Goal: Task Accomplishment & Management: Manage account settings

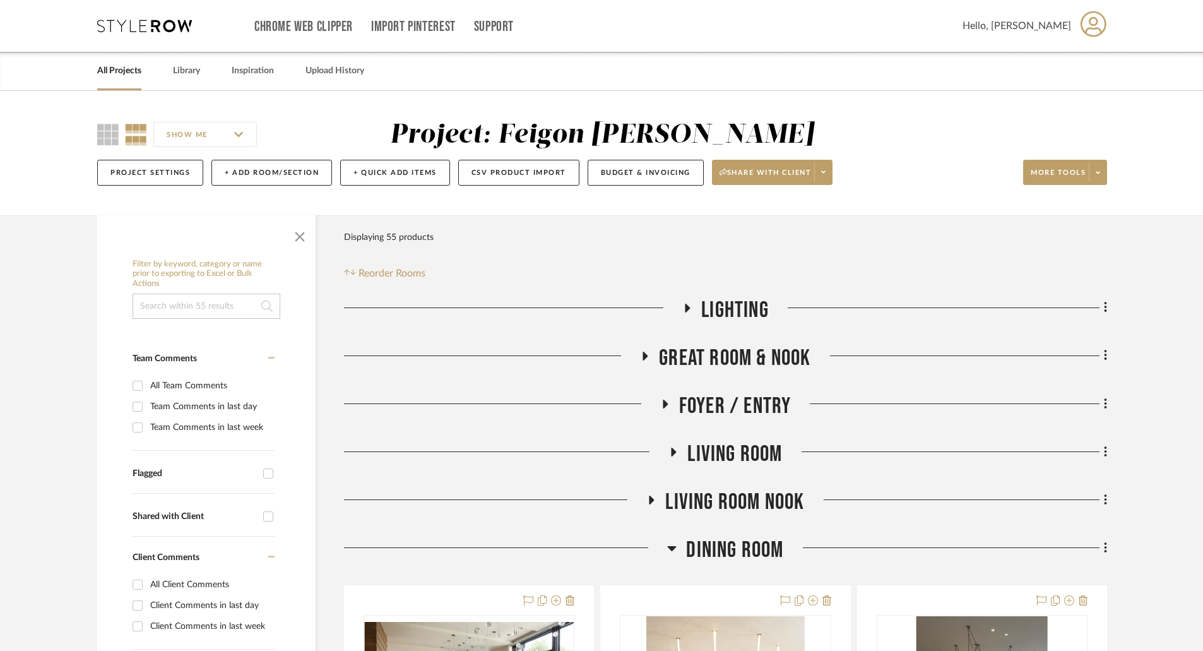
click at [132, 68] on link "All Projects" at bounding box center [119, 70] width 44 height 17
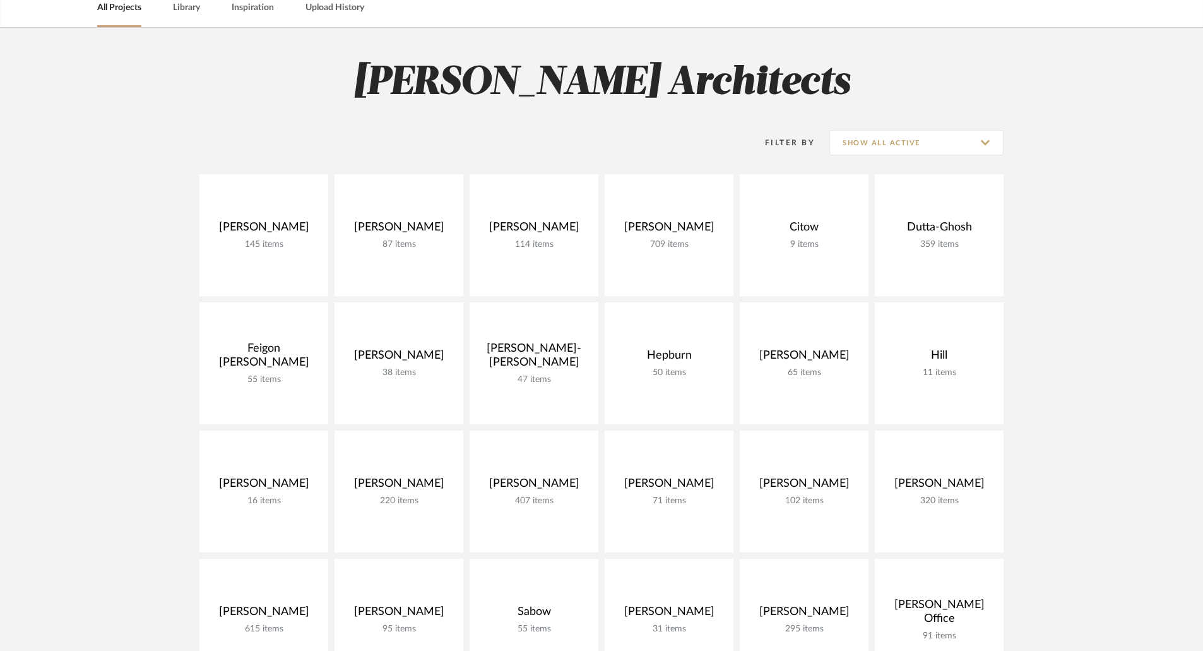
scroll to position [379, 0]
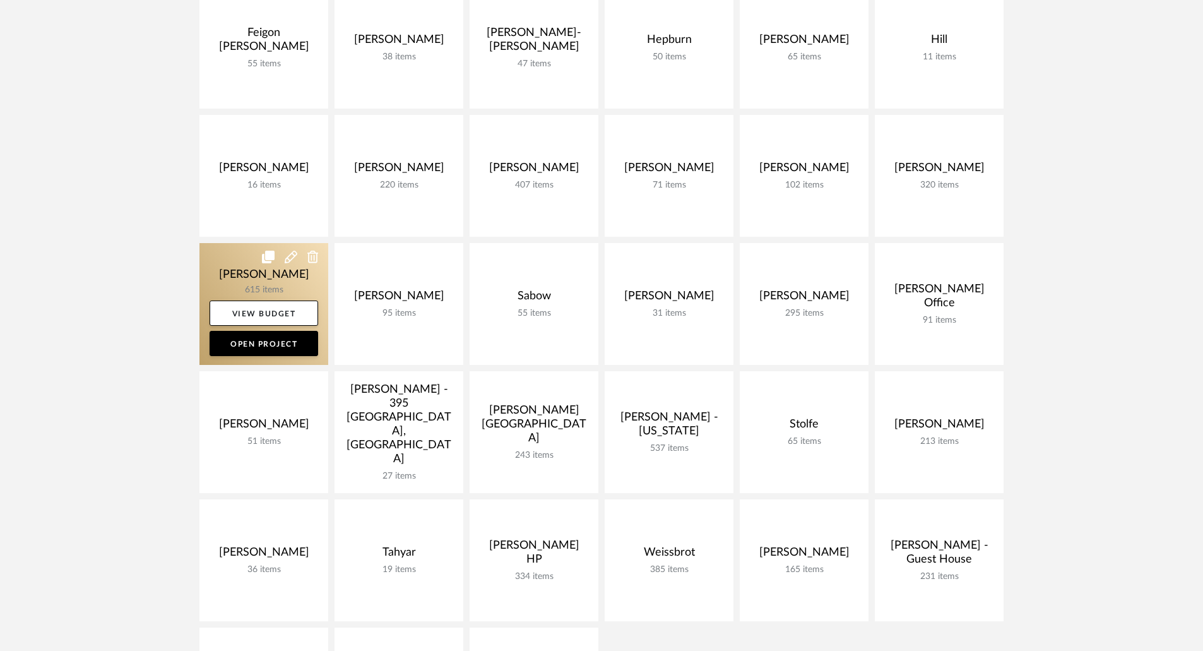
click at [266, 284] on link at bounding box center [263, 304] width 129 height 122
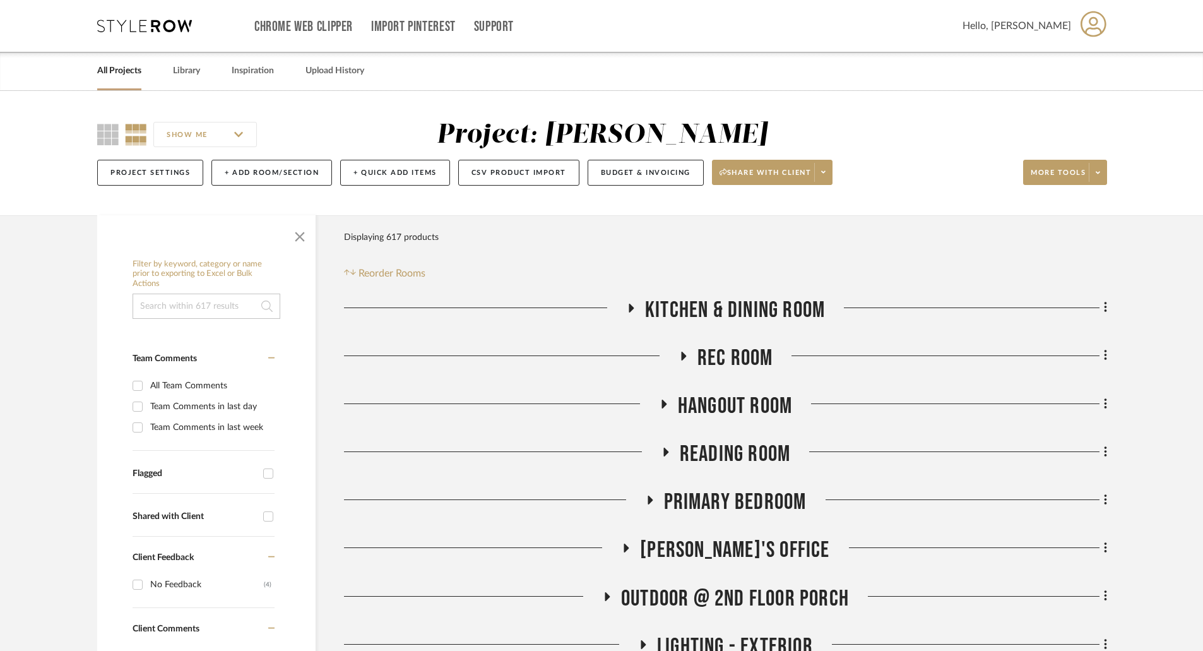
scroll to position [379, 0]
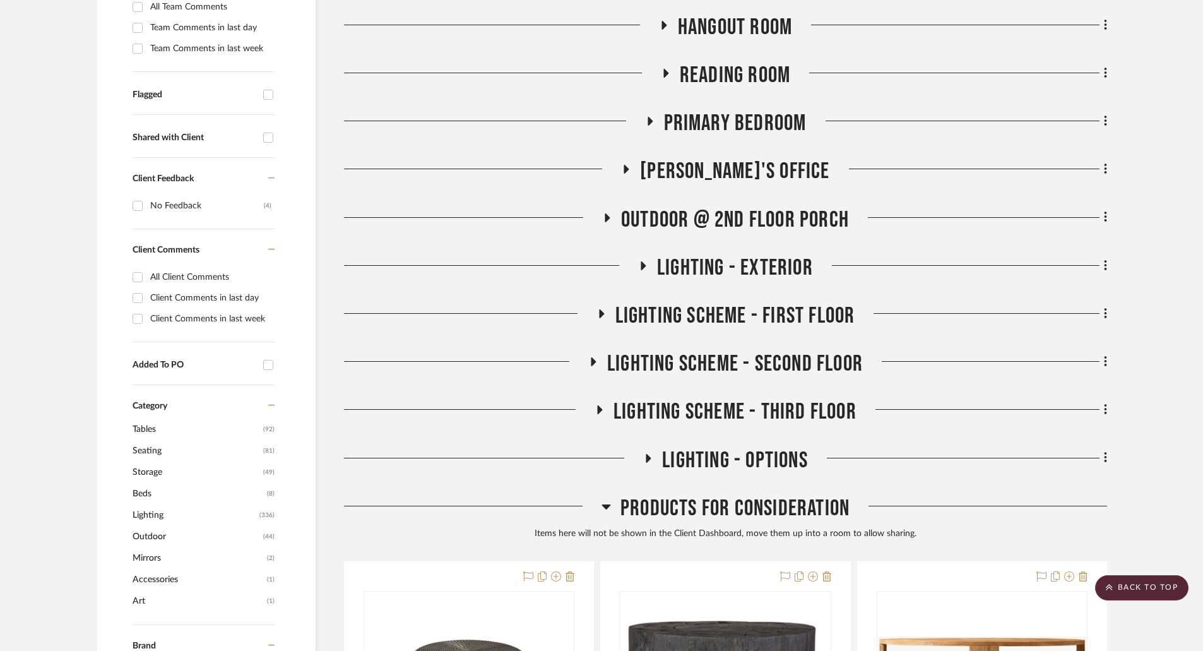
click at [652, 454] on h3 "LIGHTING - OPTIONS" at bounding box center [725, 460] width 165 height 27
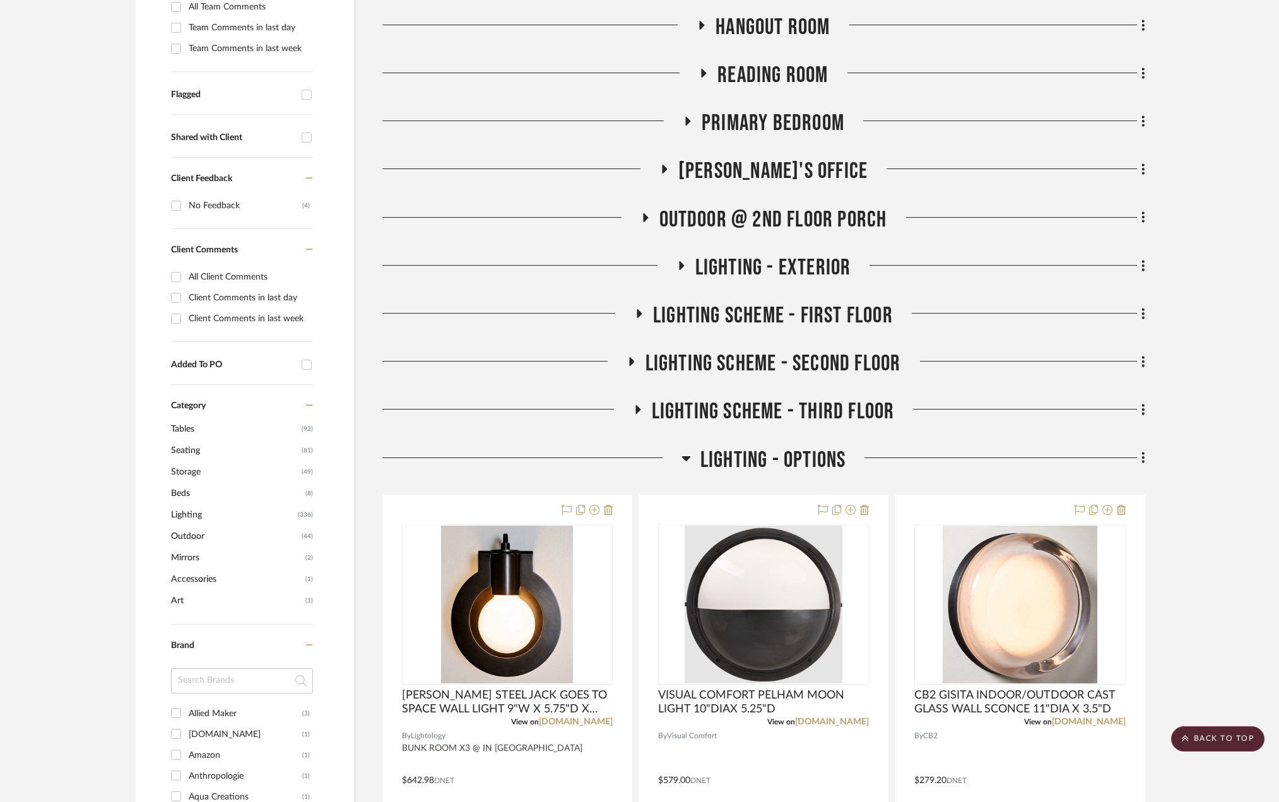
click at [628, 360] on icon at bounding box center [630, 361] width 15 height 9
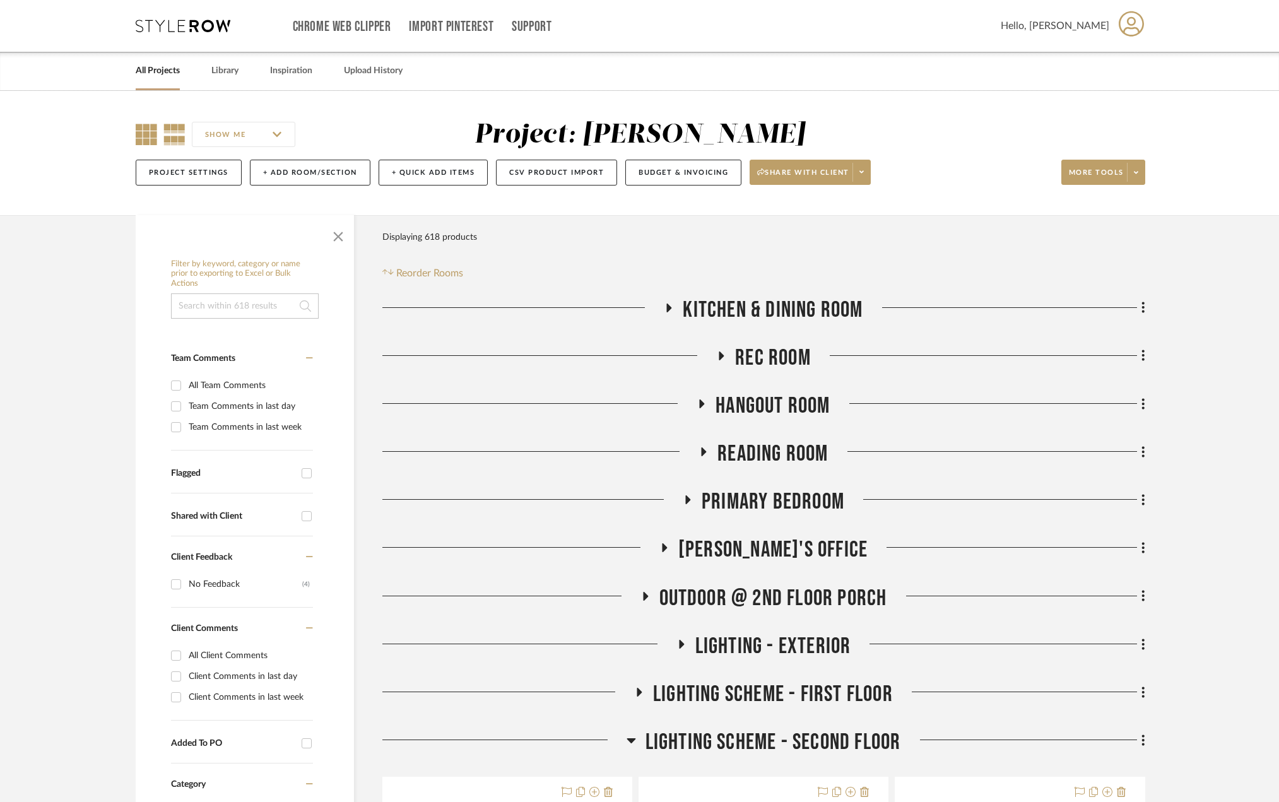
click at [143, 136] on icon at bounding box center [146, 134] width 21 height 21
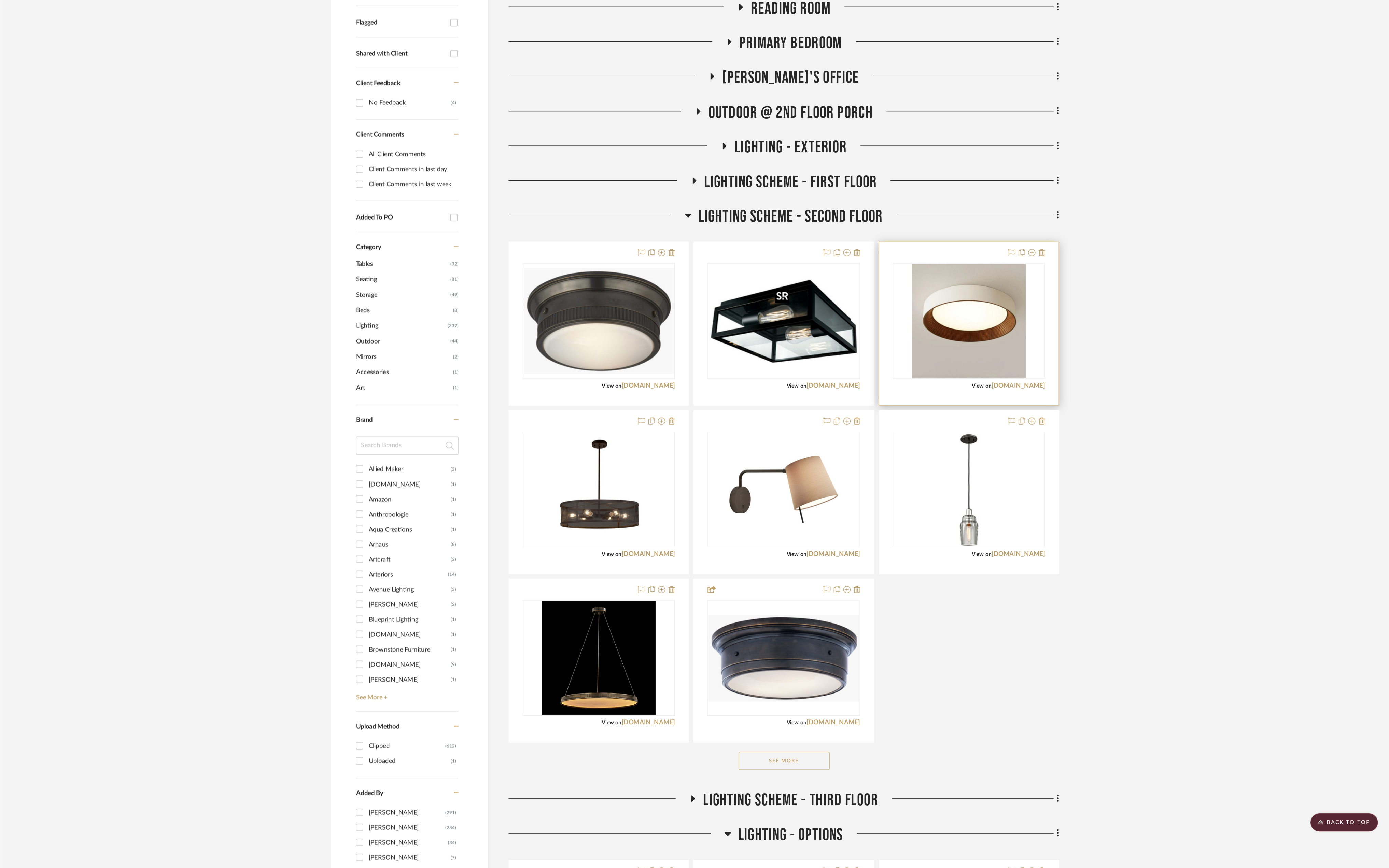
scroll to position [239, 0]
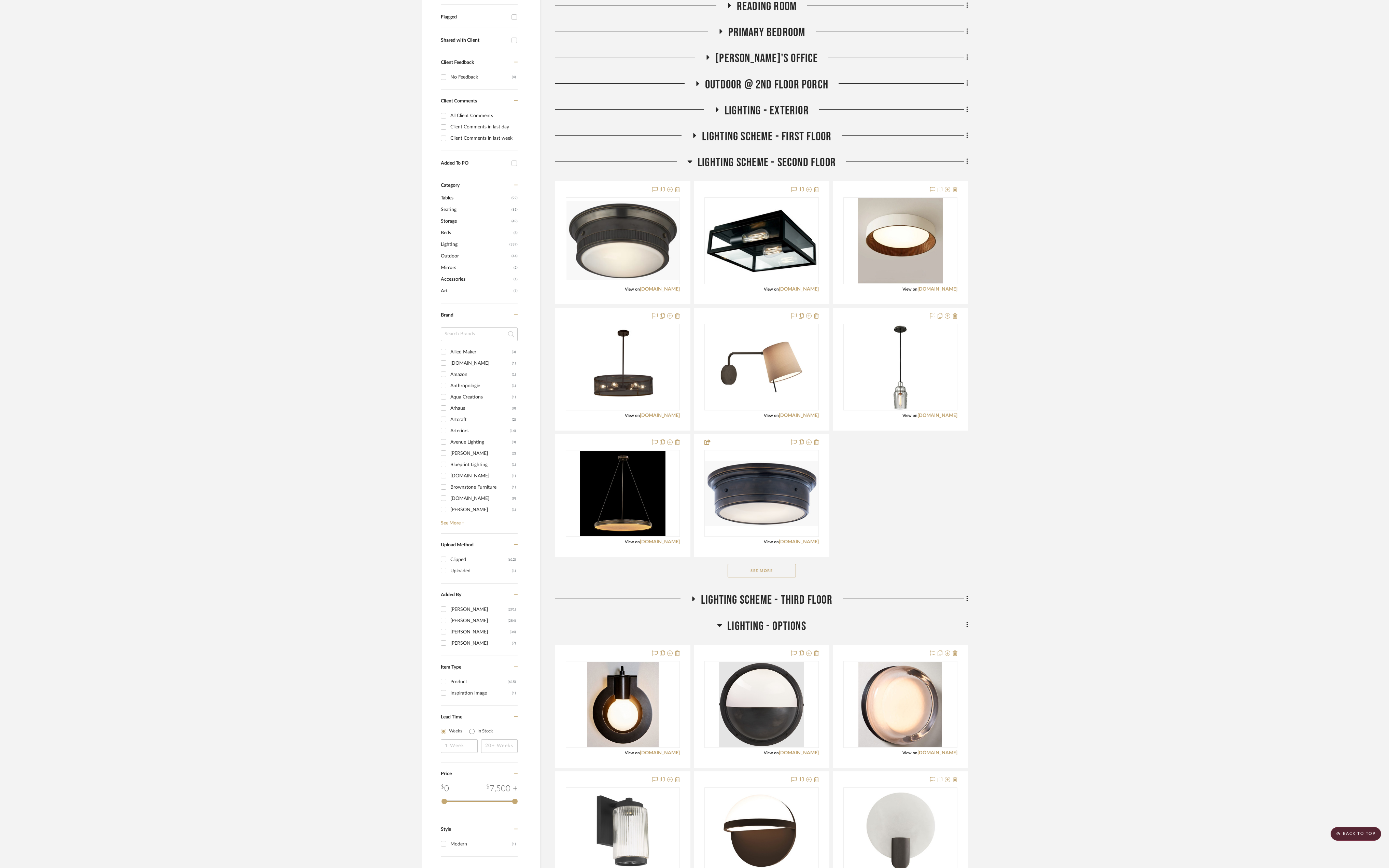
click at [696, 433] on button "See More" at bounding box center [762, 570] width 68 height 14
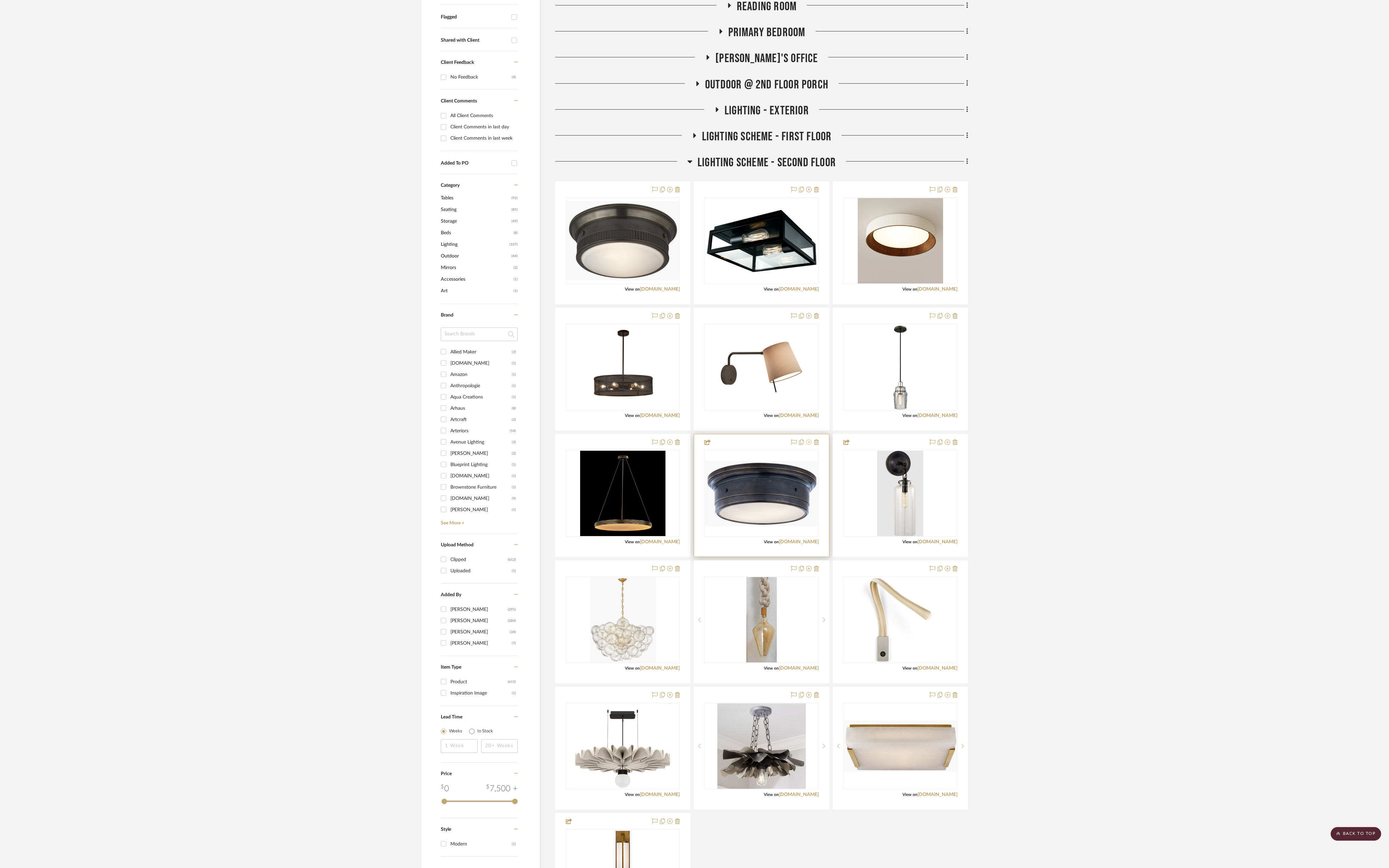
click at [696, 433] on icon at bounding box center [809, 442] width 5 height 5
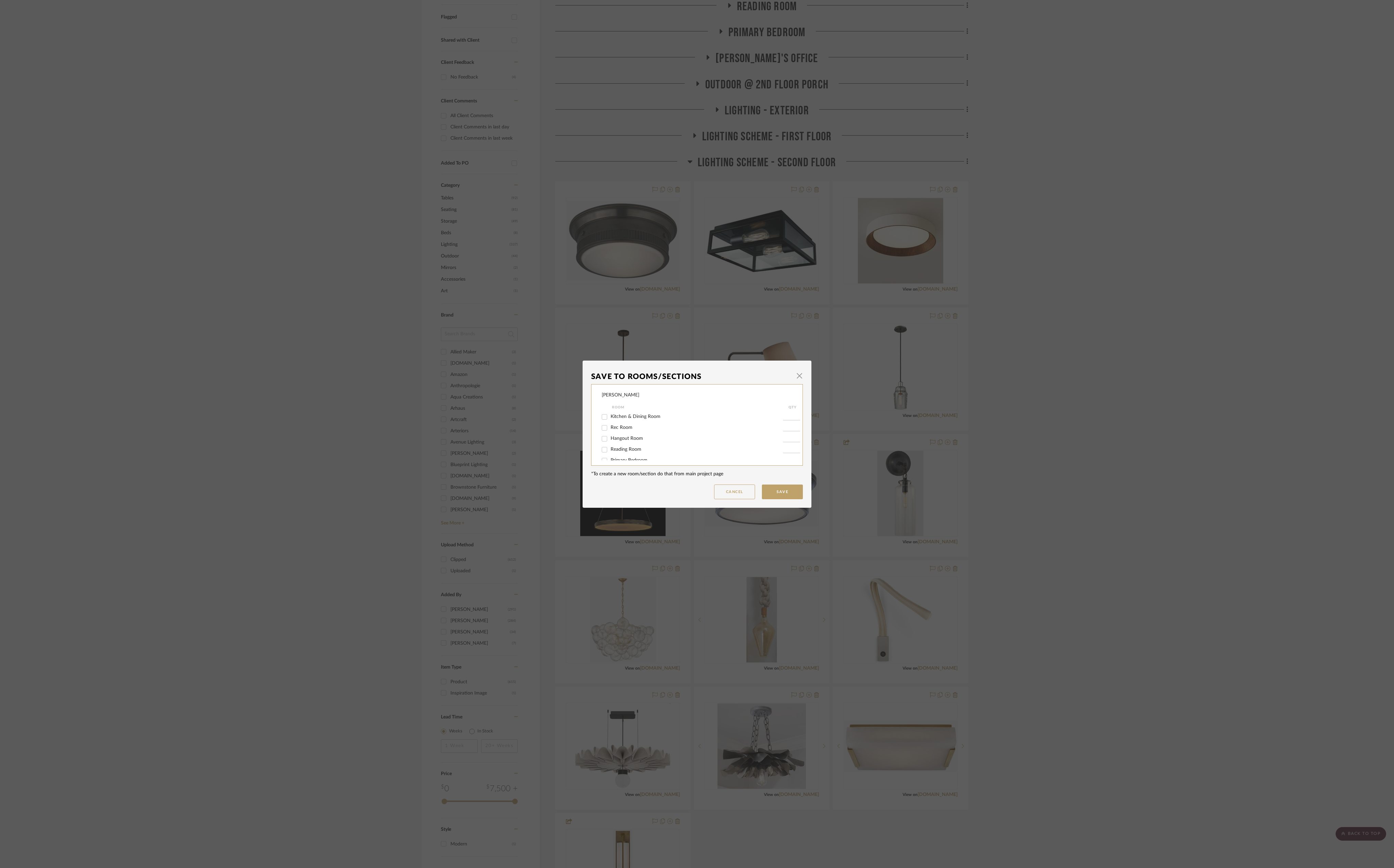
scroll to position [86, 0]
click at [626, 429] on span "LIGHTING SCHEME - SECOND FLOOR" at bounding box center [653, 431] width 84 height 5
click at [610, 429] on input "LIGHTING SCHEME - SECOND FLOOR" at bounding box center [604, 431] width 11 height 11
checkbox input "false"
click at [696, 433] on button "Save" at bounding box center [783, 491] width 41 height 15
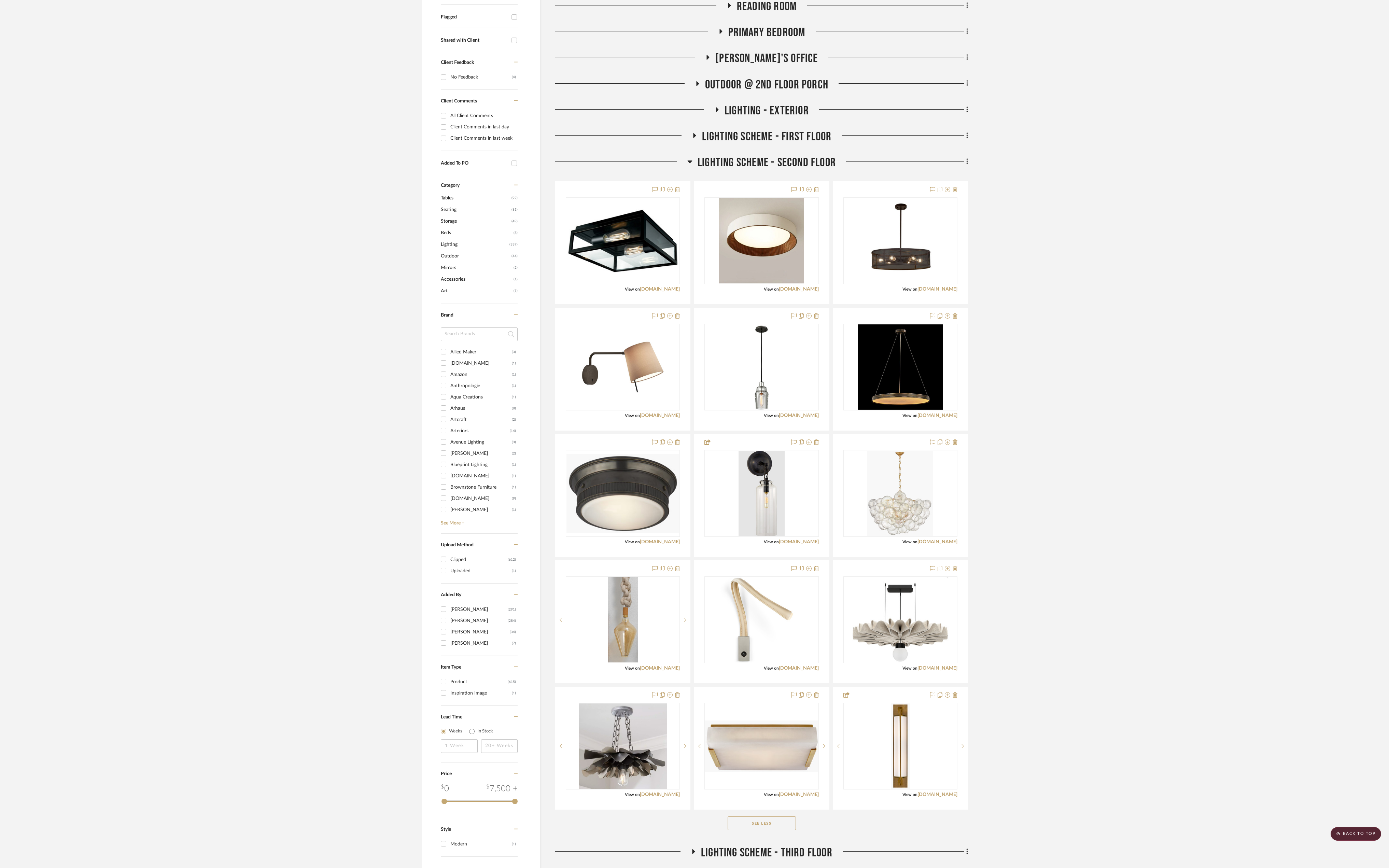
scroll to position [376, 0]
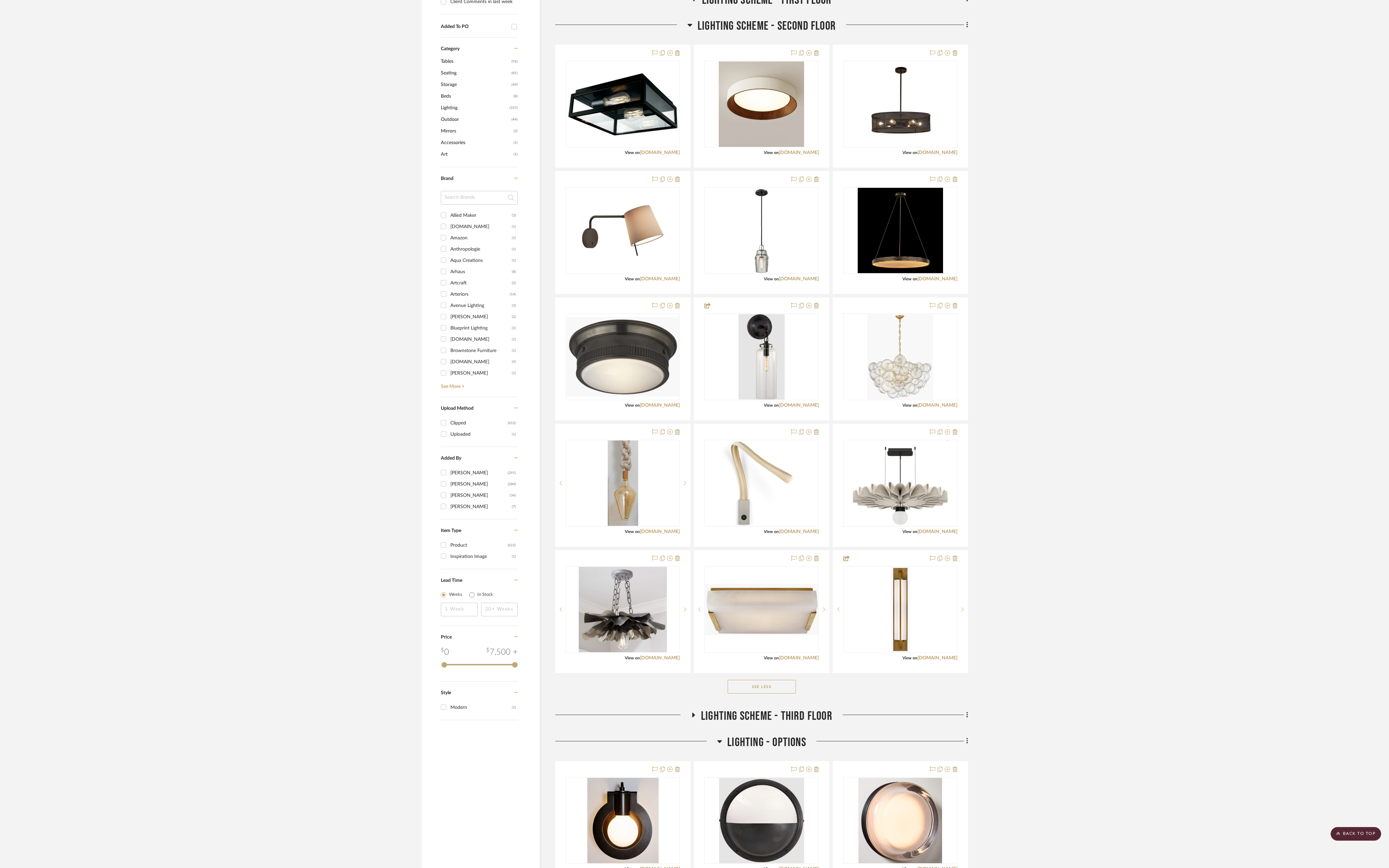
click at [696, 433] on project-details-page "SHOW ME Project: Phelps Project Settings + Add Room/Section + Quick Add Items C…" at bounding box center [694, 649] width 1389 height 1950
